Goal: Task Accomplishment & Management: Complete application form

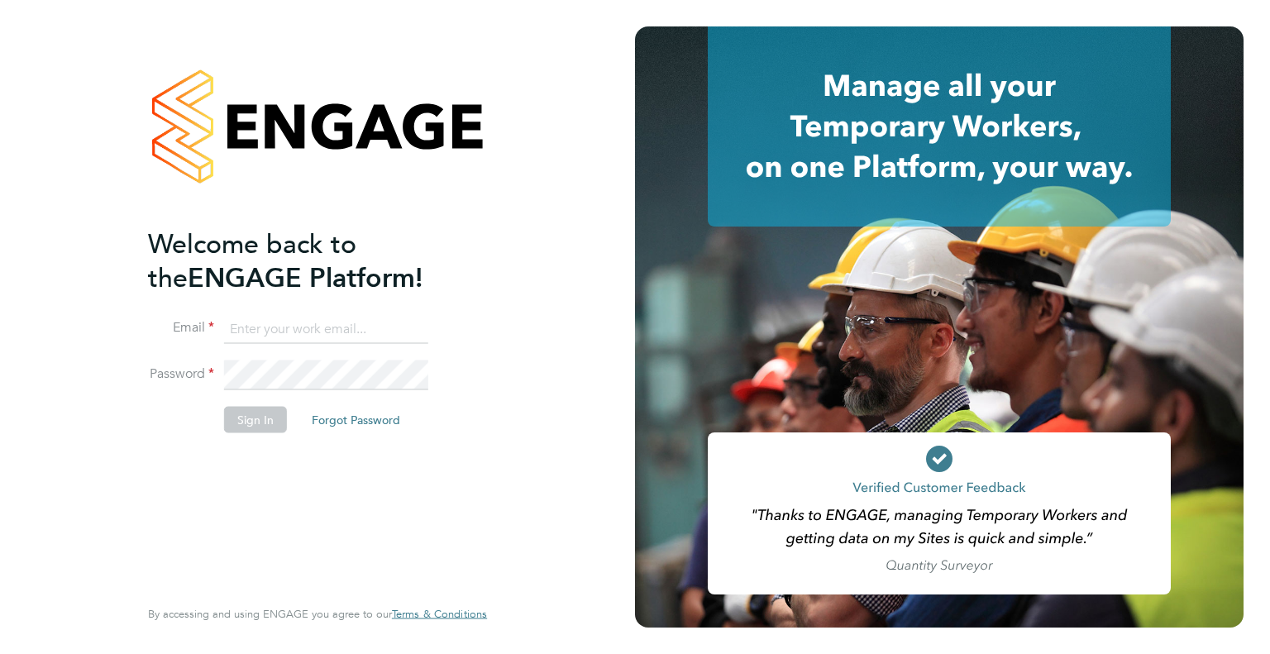
type input "leah.seber@buildrec.com"
click at [263, 416] on button "Sign In" at bounding box center [255, 419] width 63 height 26
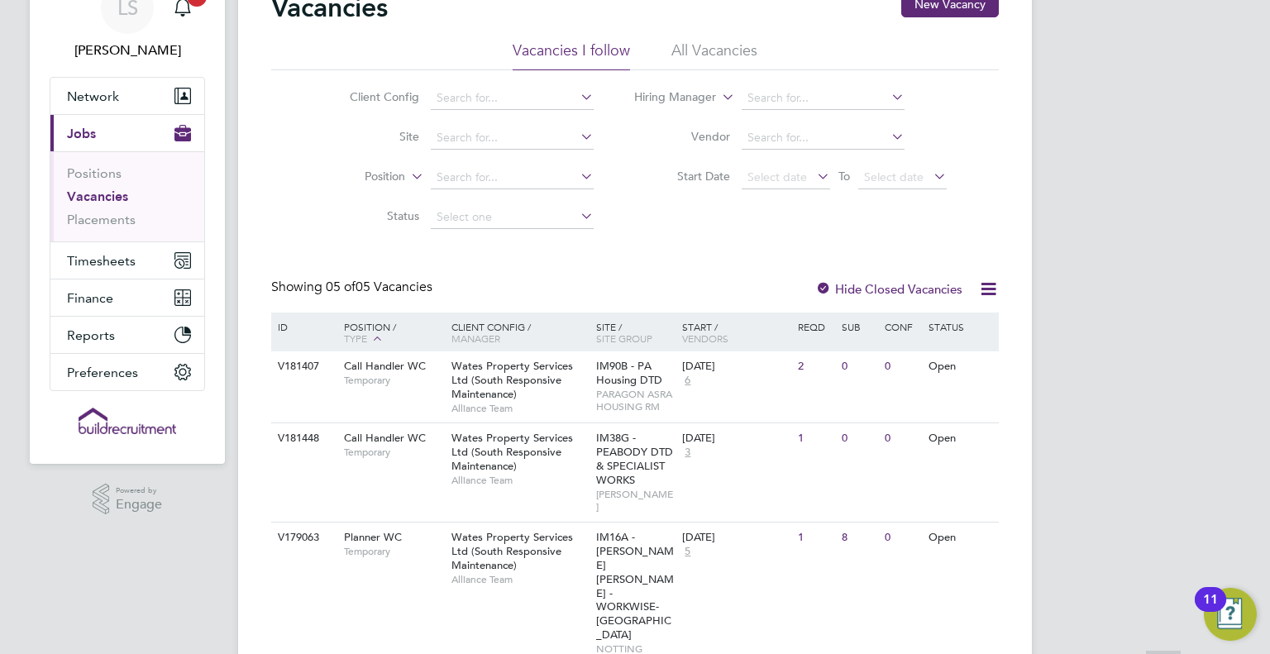
scroll to position [83, 0]
click at [385, 405] on div "V181407 Call Handler WC Temporary Wates Property Services Ltd (South Responsive…" at bounding box center [635, 386] width 728 height 71
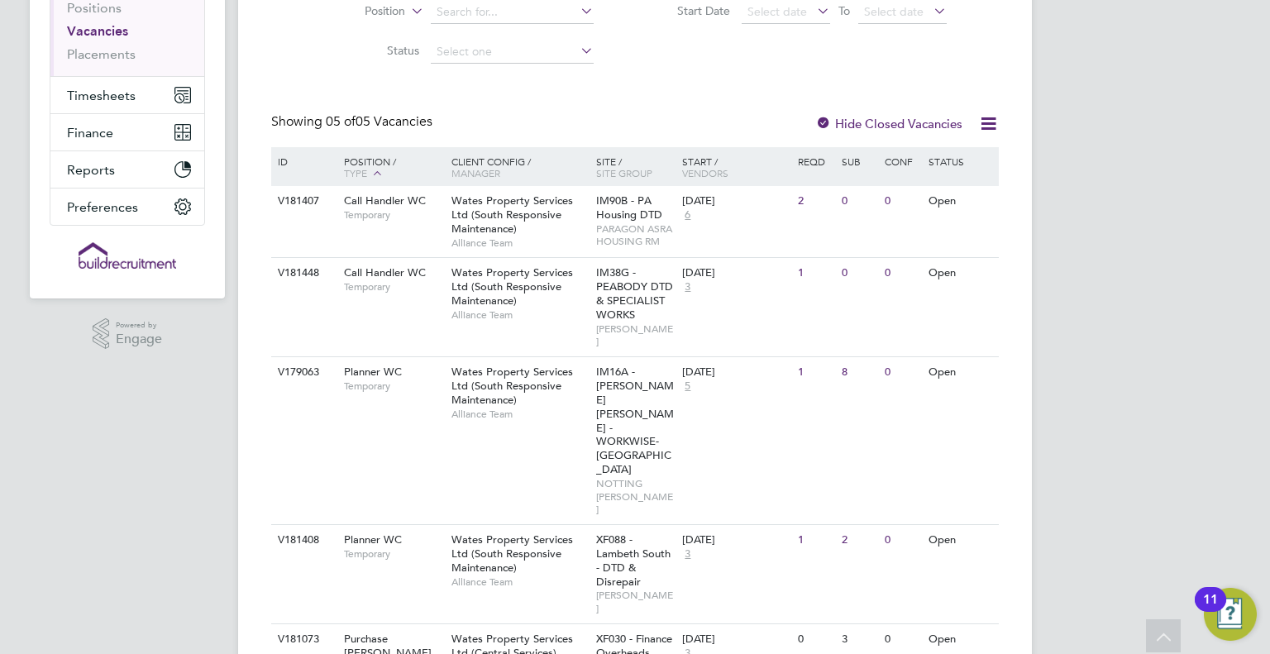
scroll to position [251, 0]
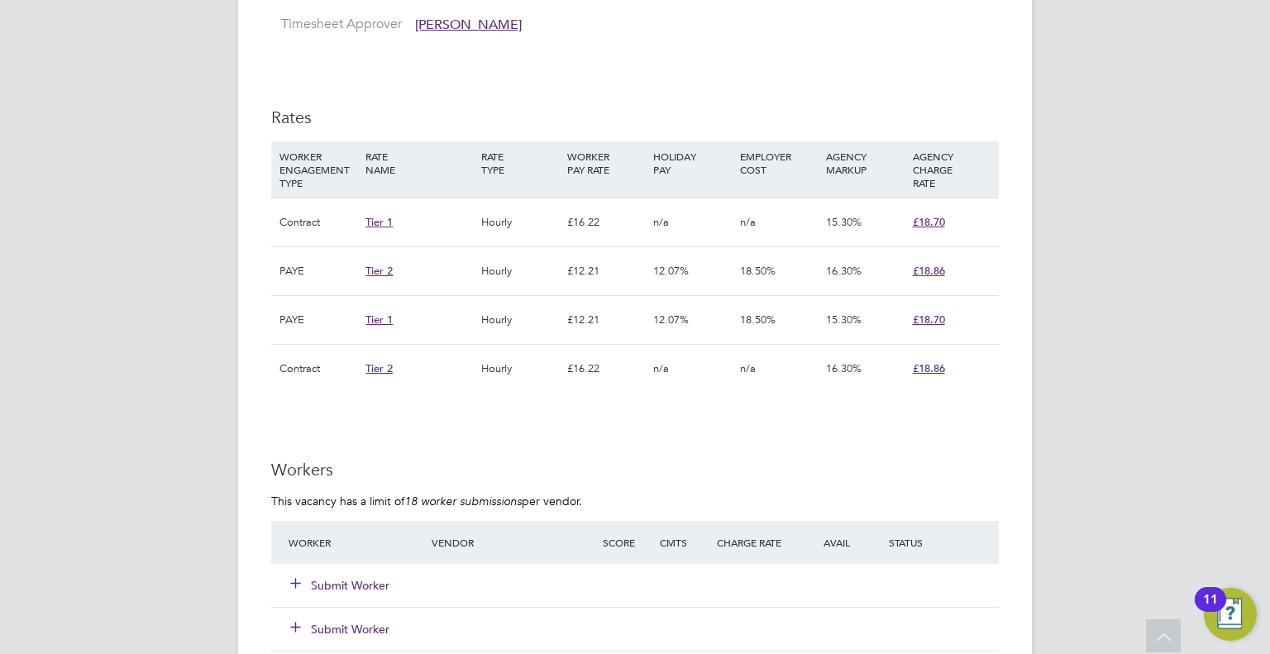
click at [322, 574] on div "Submit Worker" at bounding box center [369, 586] width 171 height 30
click at [327, 577] on button "Submit Worker" at bounding box center [340, 585] width 99 height 17
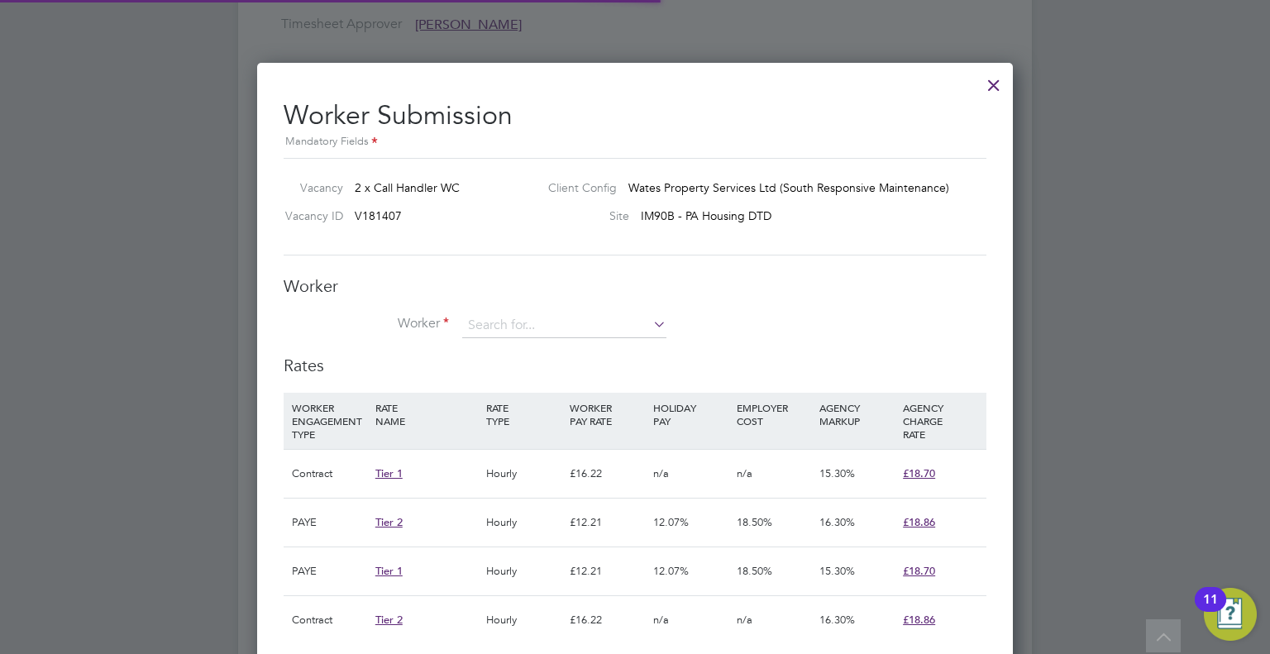
scroll to position [49, 112]
click at [541, 334] on input at bounding box center [564, 325] width 204 height 25
click at [535, 343] on li "Justyn Ma tlock (281187)" at bounding box center [564, 348] width 205 height 22
type input "[PERSON_NAME] (281187)"
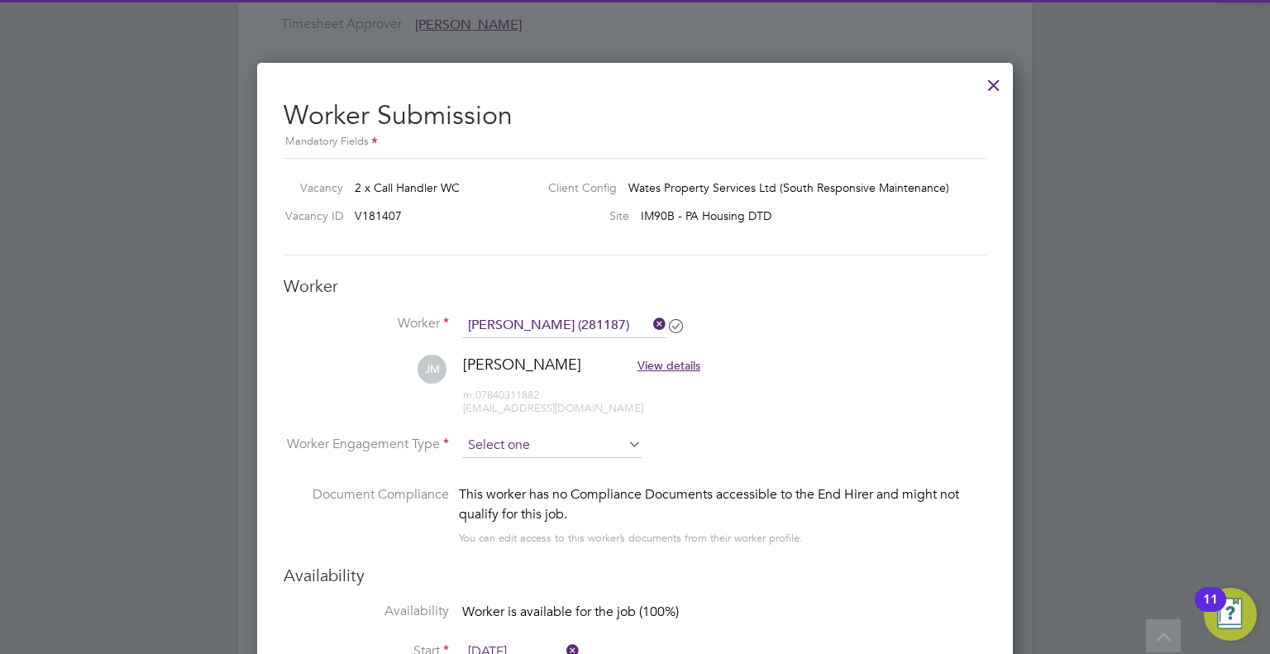
click at [536, 437] on input at bounding box center [551, 445] width 179 height 25
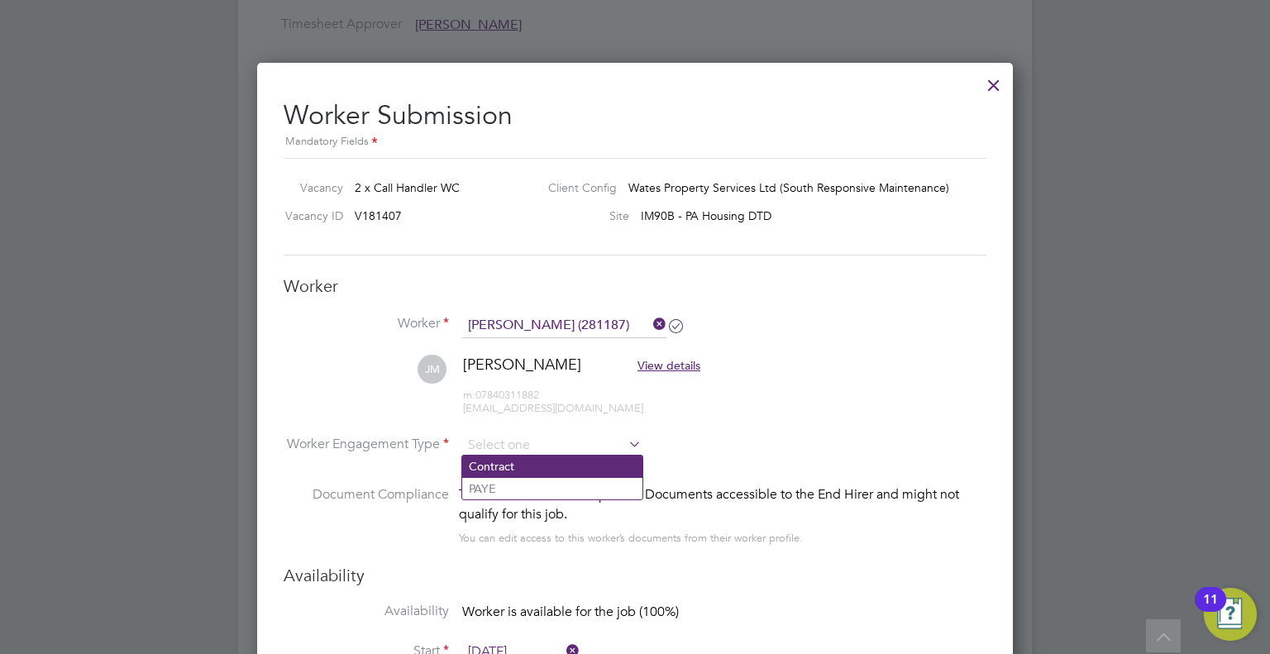
click at [536, 466] on li "Contract" at bounding box center [552, 466] width 180 height 21
type input "Contract"
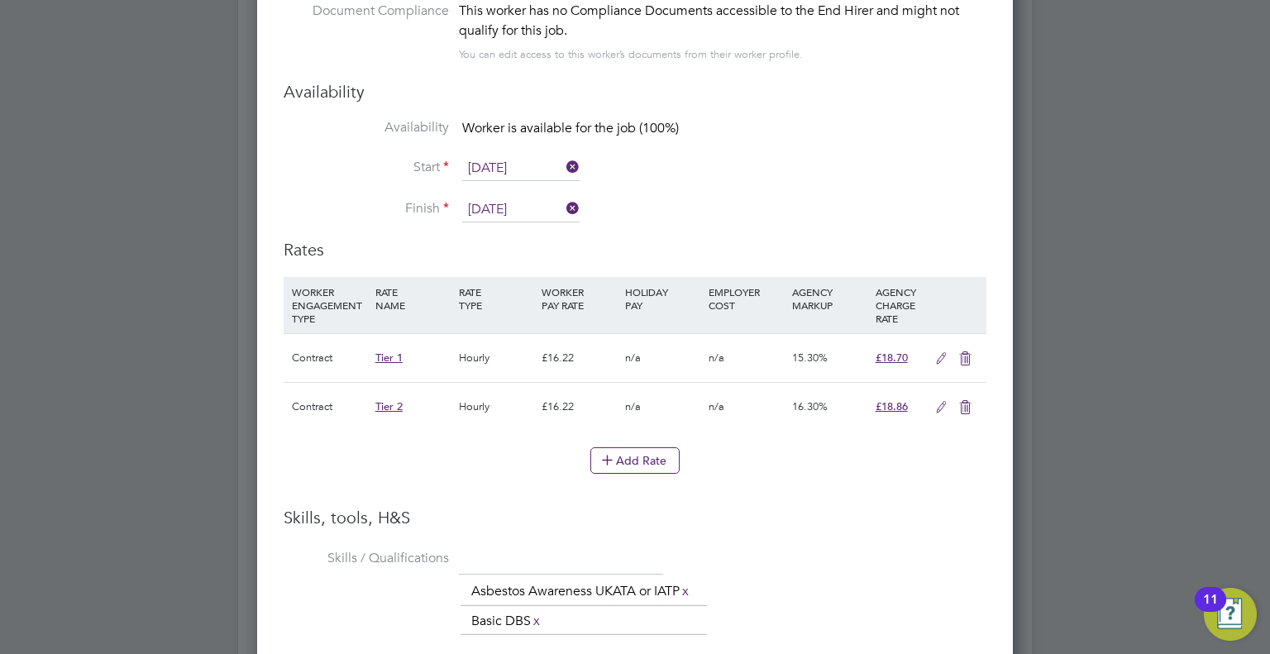
click at [971, 403] on icon at bounding box center [965, 407] width 21 height 13
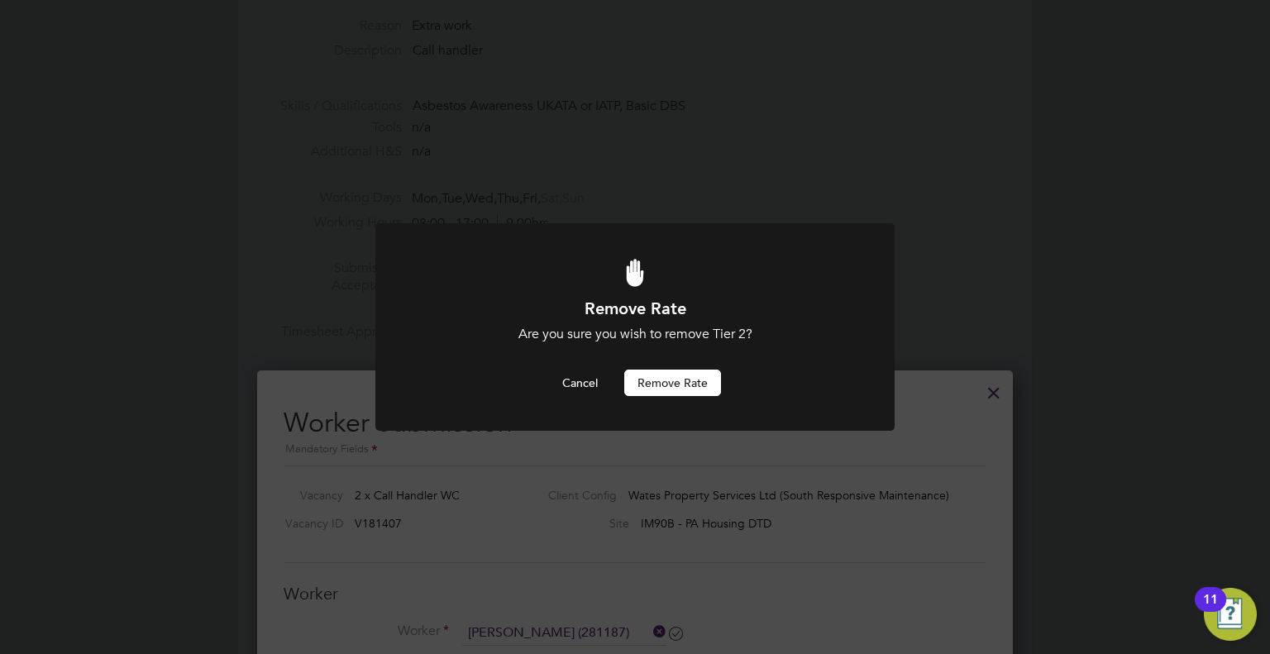
click at [706, 375] on button "Remove rate" at bounding box center [672, 383] width 97 height 26
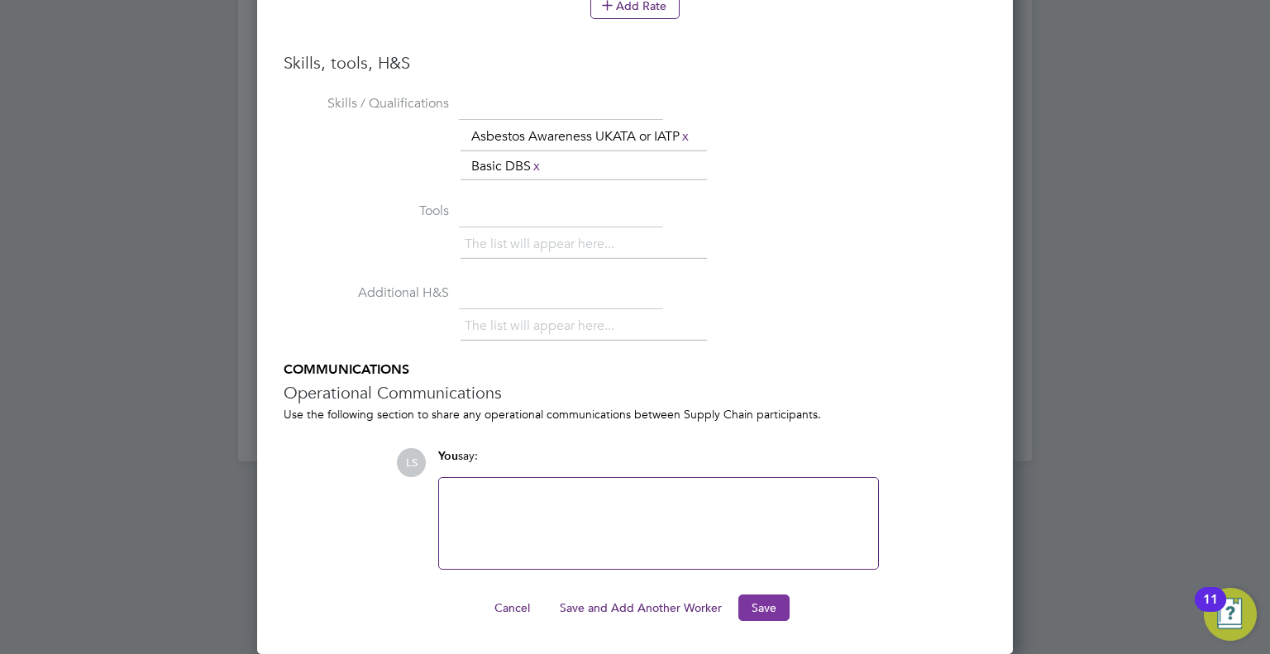
click at [764, 608] on button "Save" at bounding box center [763, 608] width 51 height 26
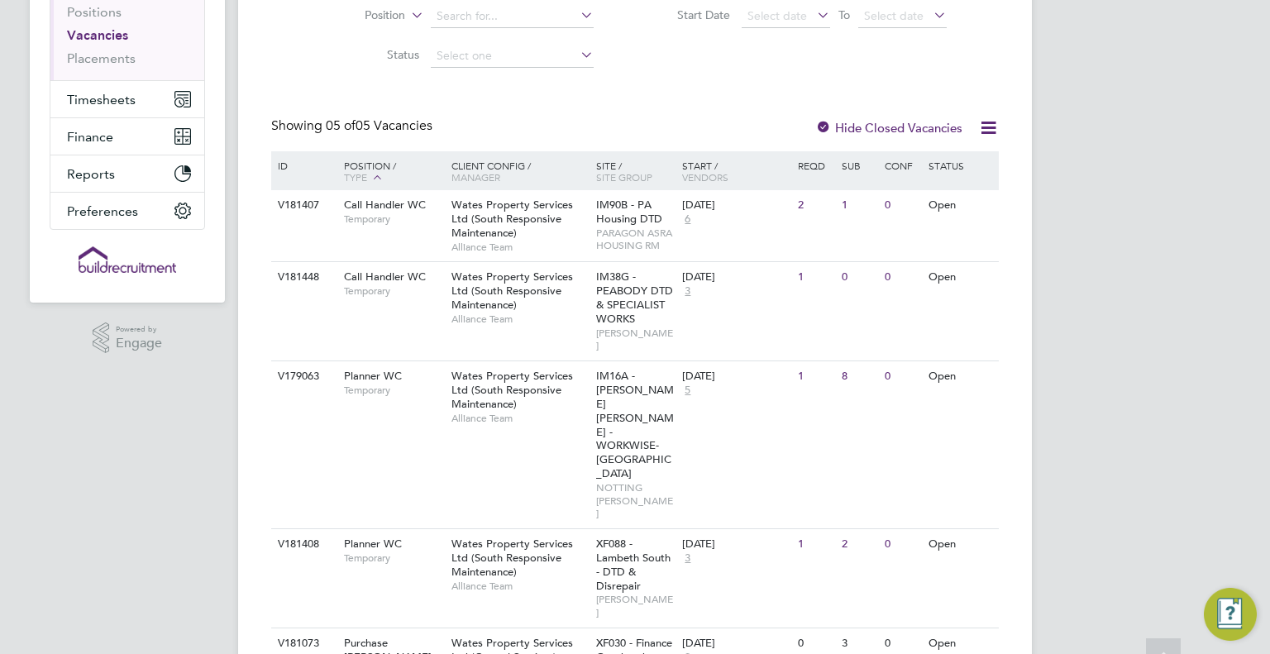
scroll to position [247, 0]
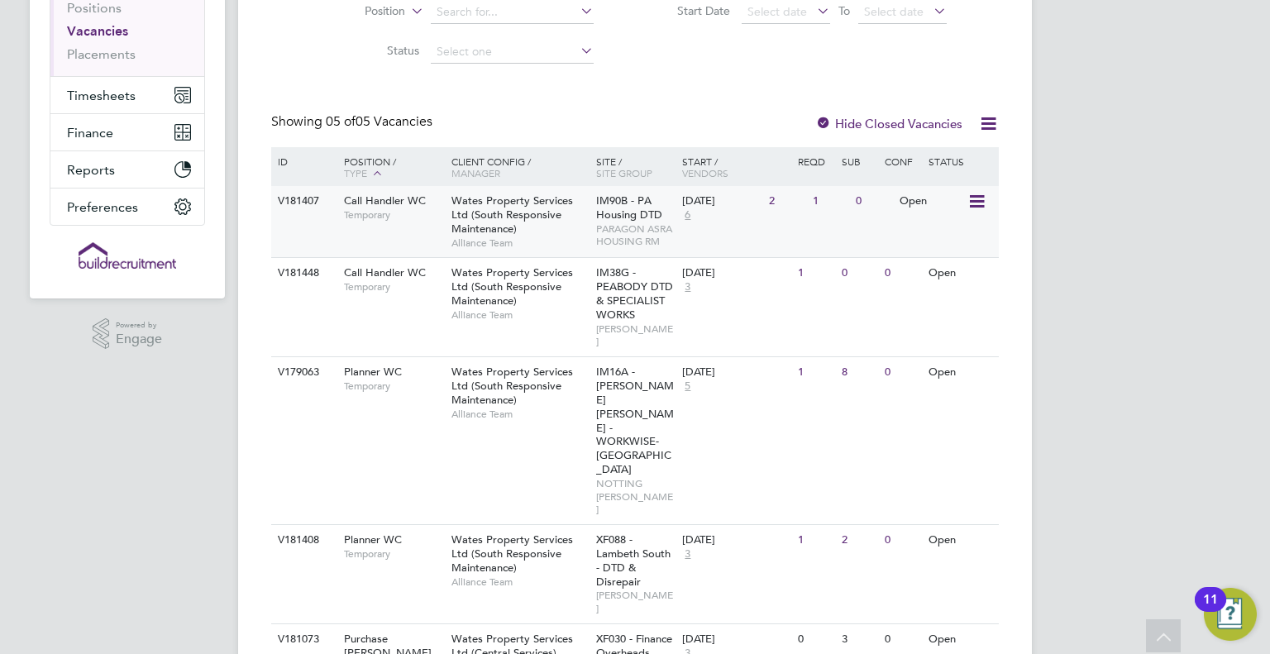
click at [359, 222] on div "Call Handler WC Temporary" at bounding box center [390, 207] width 116 height 43
click at [422, 312] on div "V181448 Call Handler WC Temporary Wates Property Services Ltd (South Responsive…" at bounding box center [635, 306] width 728 height 99
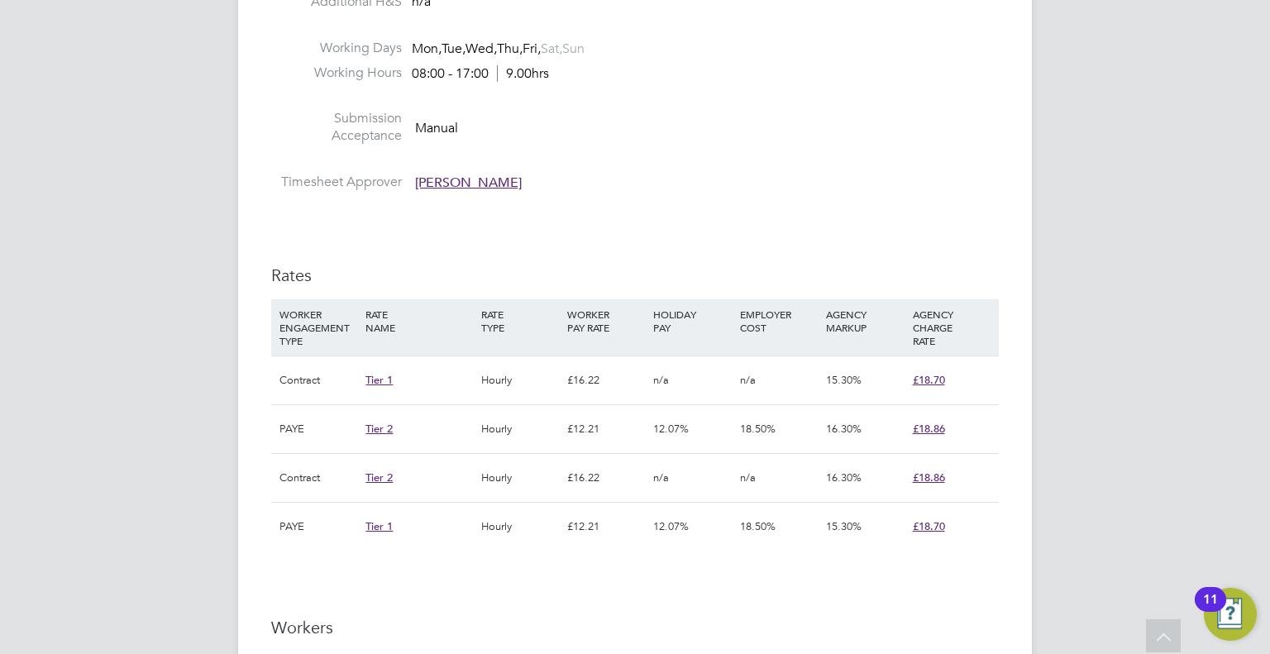
scroll to position [1035, 0]
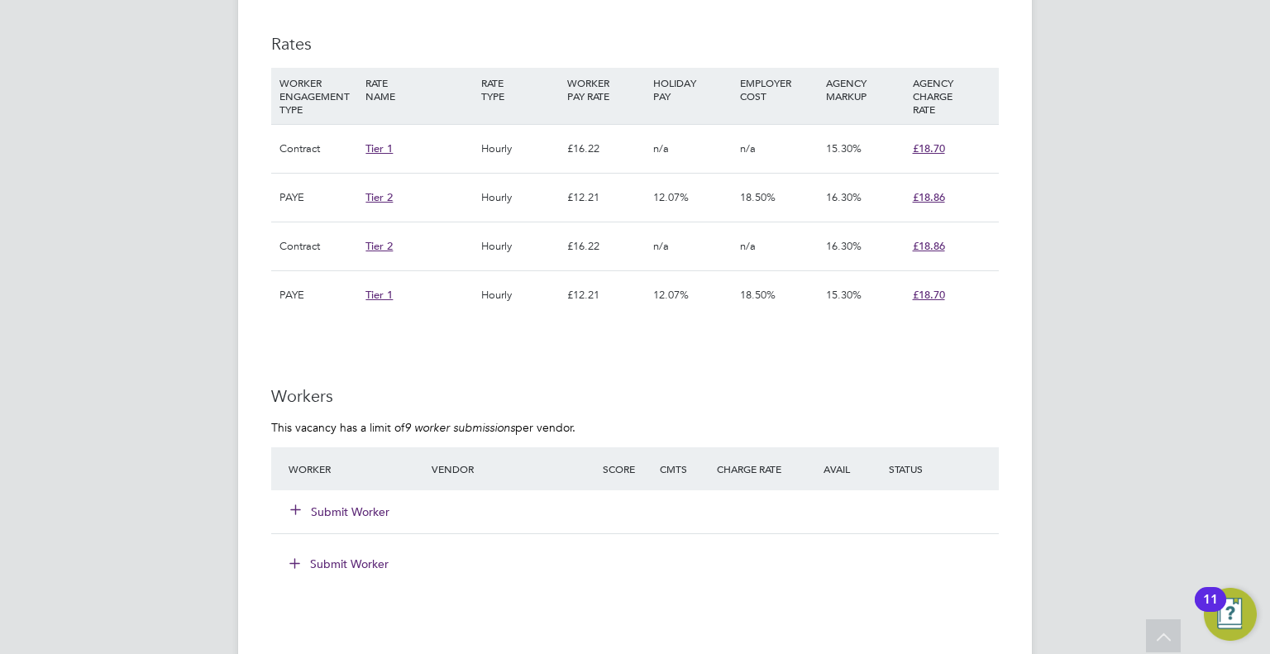
click at [329, 510] on button "Submit Worker" at bounding box center [340, 512] width 99 height 17
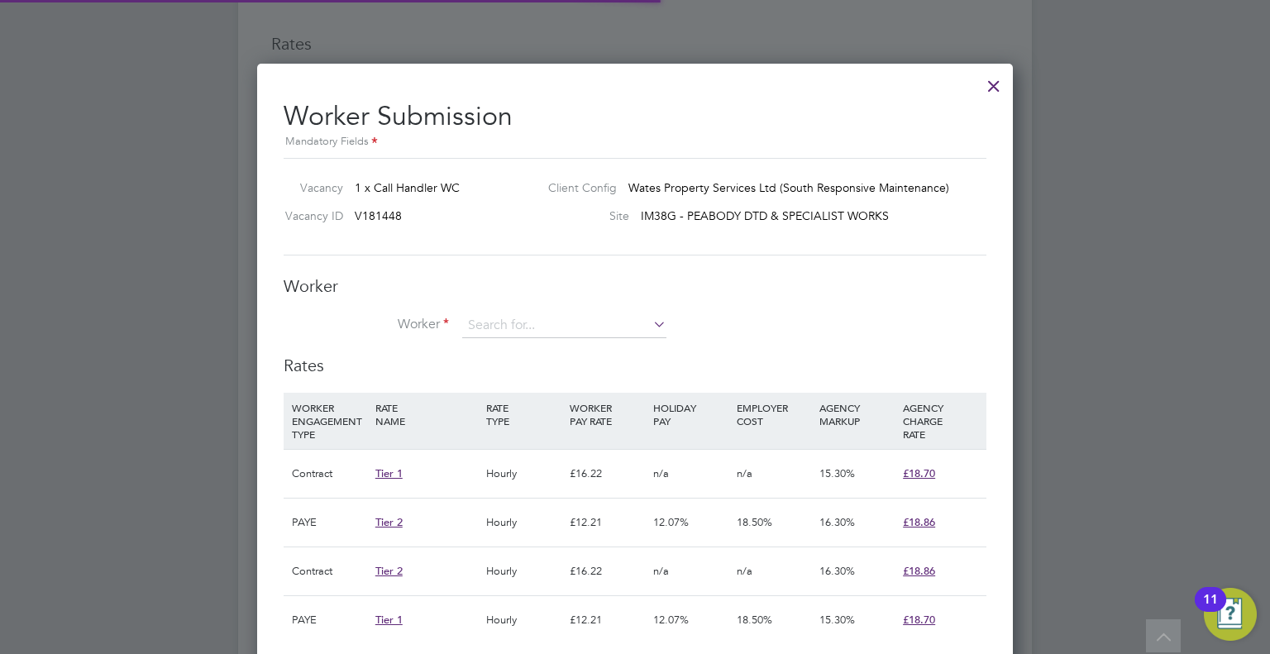
scroll to position [49, 112]
click at [536, 320] on input at bounding box center [564, 325] width 204 height 25
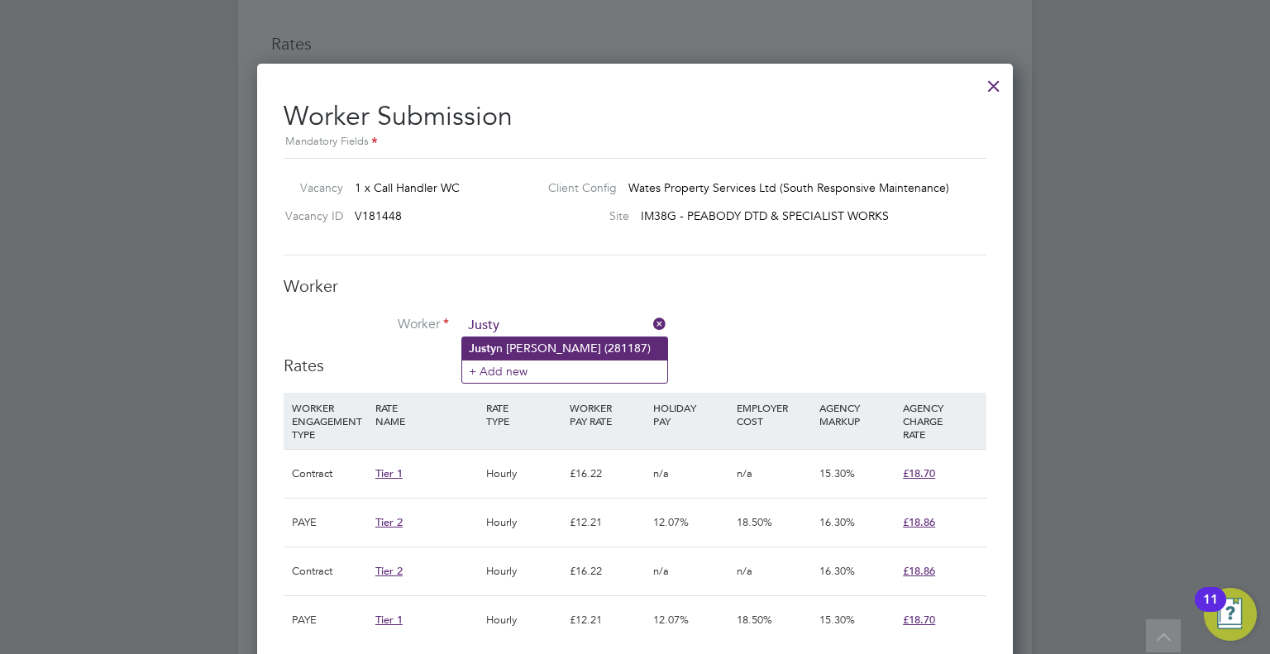
click at [546, 346] on li "[PERSON_NAME] (281187)" at bounding box center [564, 348] width 205 height 22
type input "[PERSON_NAME] (281187)"
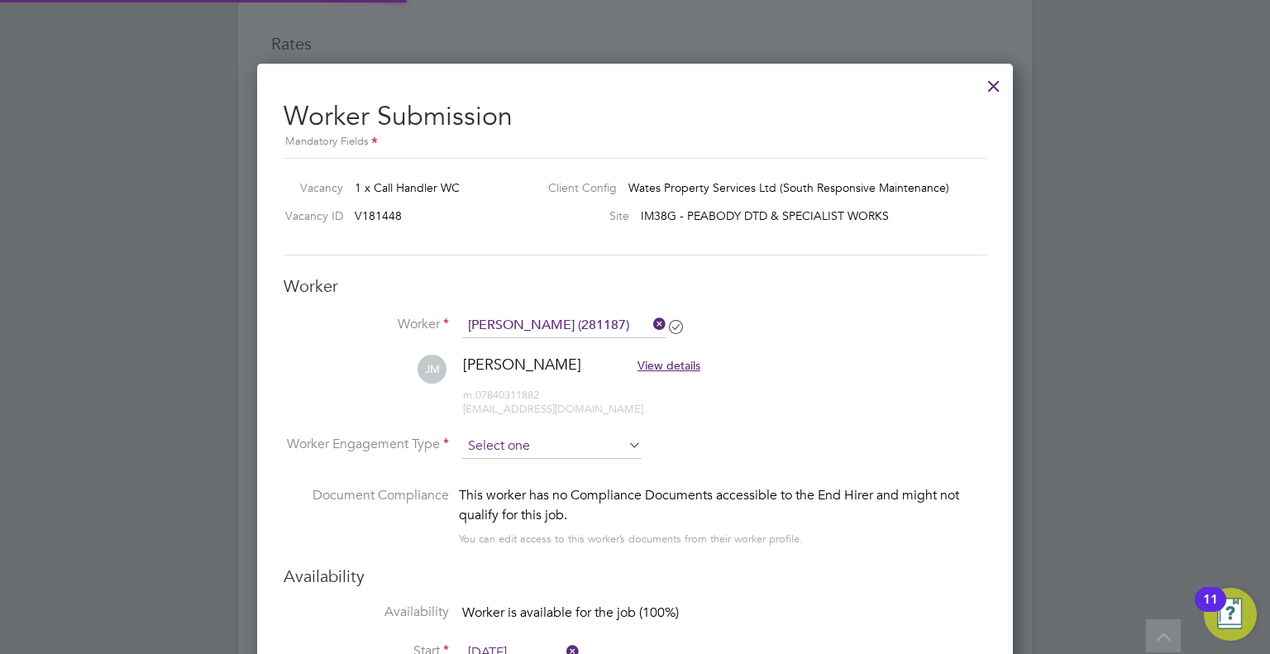
click at [507, 445] on input at bounding box center [551, 446] width 179 height 25
click at [519, 466] on li "Contract" at bounding box center [552, 466] width 180 height 21
type input "Contract"
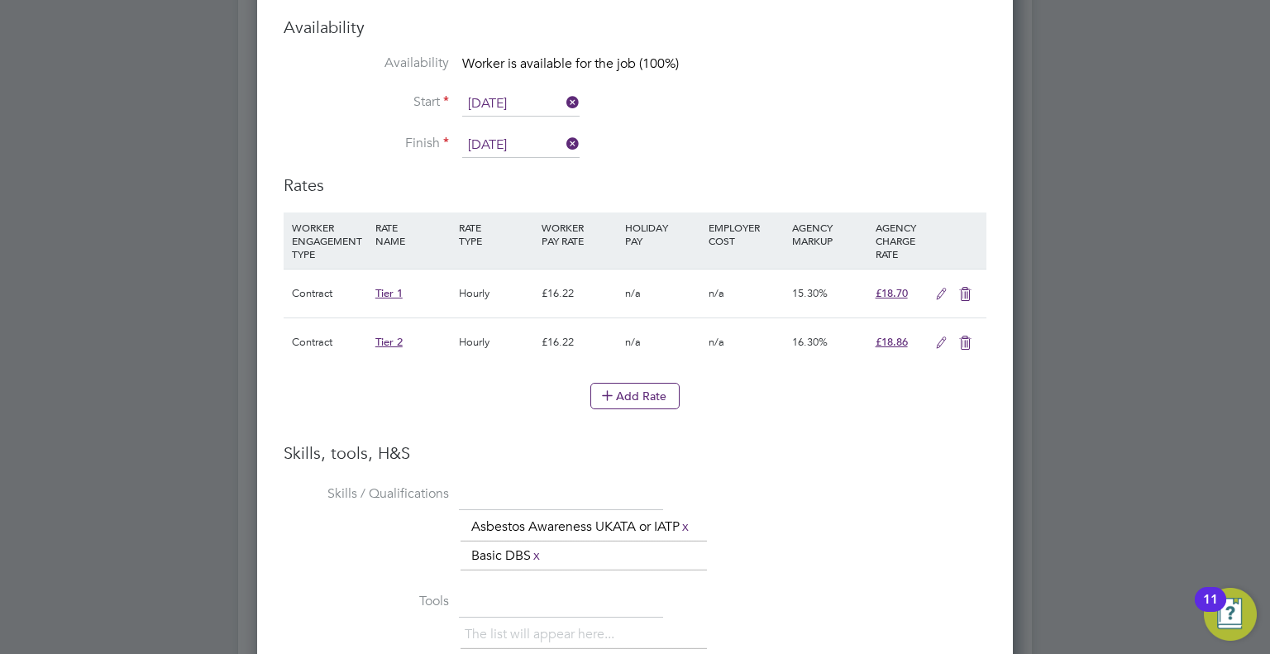
click at [966, 347] on icon at bounding box center [965, 343] width 21 height 13
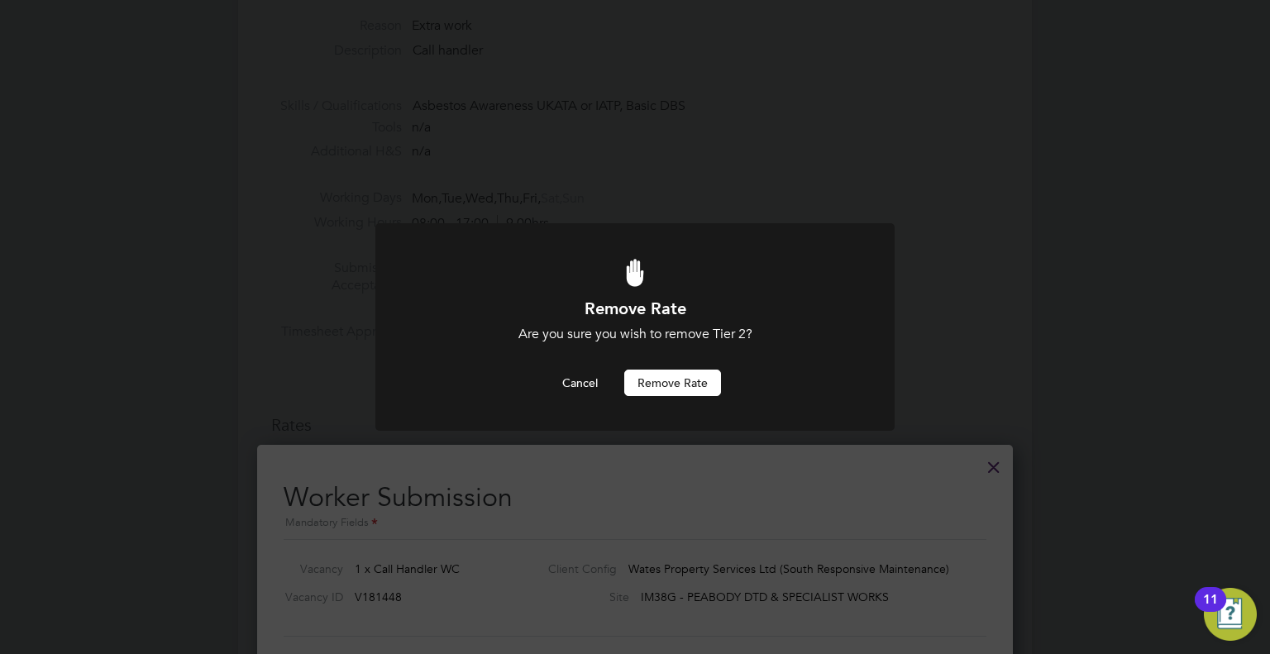
click at [689, 383] on button "Remove rate" at bounding box center [672, 383] width 97 height 26
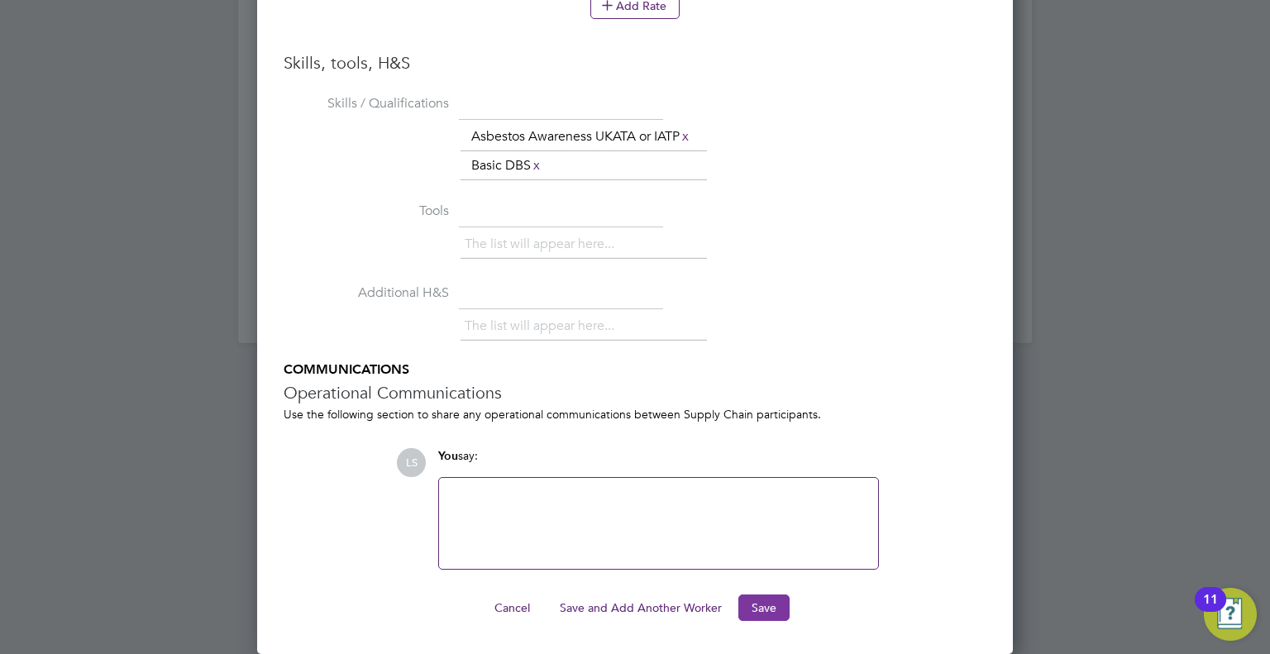
click at [761, 608] on button "Save" at bounding box center [763, 608] width 51 height 26
